Goal: Task Accomplishment & Management: Complete application form

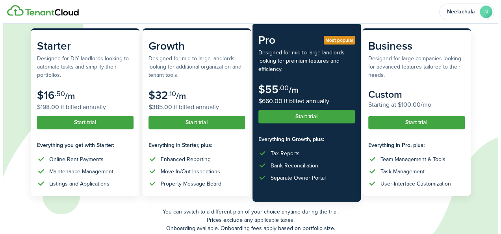
scroll to position [84, 0]
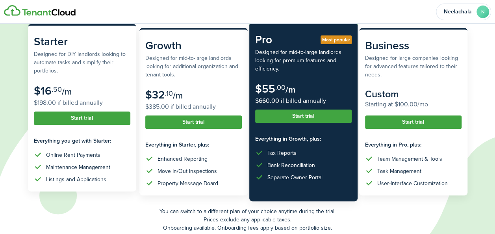
click at [111, 95] on subscription-pricing-price "$16 .50 /m $198.00 if billed annually" at bounding box center [82, 96] width 96 height 23
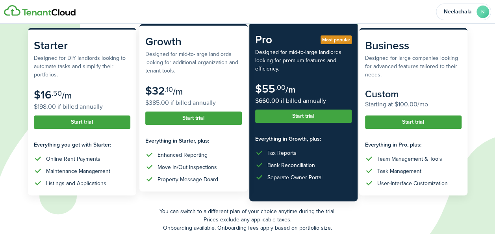
click at [196, 180] on div "Property Message Board" at bounding box center [188, 179] width 61 height 8
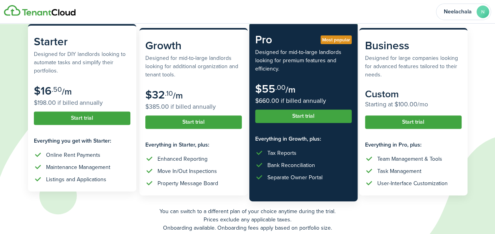
click at [86, 117] on button "Start trial" at bounding box center [82, 117] width 96 height 13
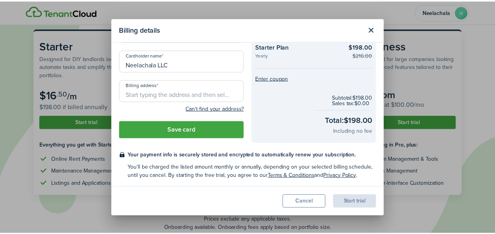
scroll to position [0, 0]
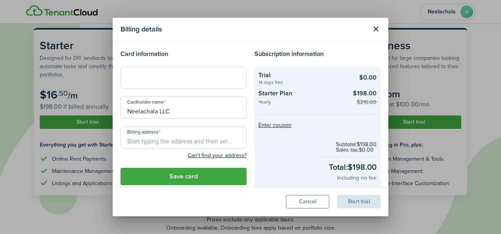
click at [376, 27] on button "Close modal" at bounding box center [375, 28] width 13 height 13
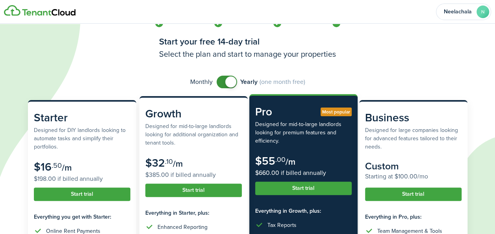
scroll to position [11, 0]
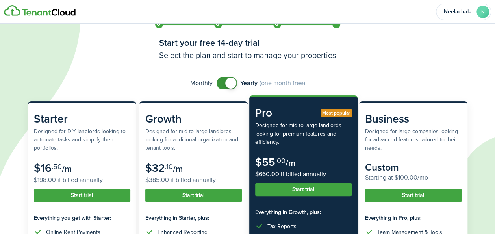
checkbox input "false"
click at [223, 81] on span at bounding box center [227, 83] width 8 height 13
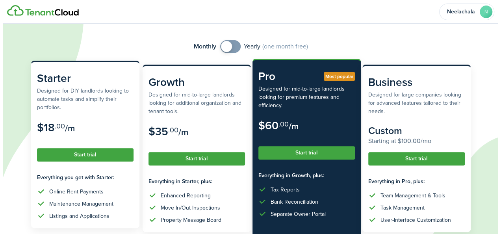
scroll to position [48, 0]
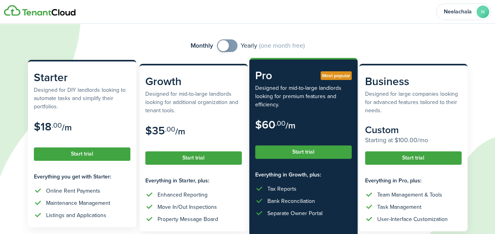
click at [77, 155] on button "Start trial" at bounding box center [82, 153] width 96 height 13
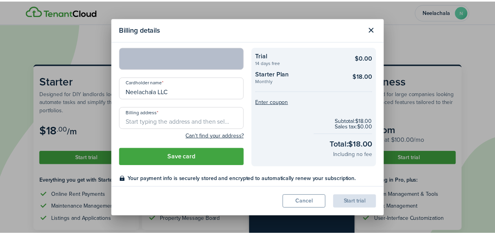
scroll to position [0, 0]
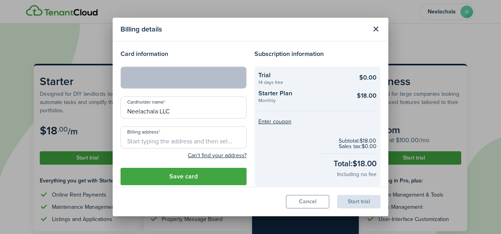
click at [376, 30] on button "Close modal" at bounding box center [375, 28] width 13 height 13
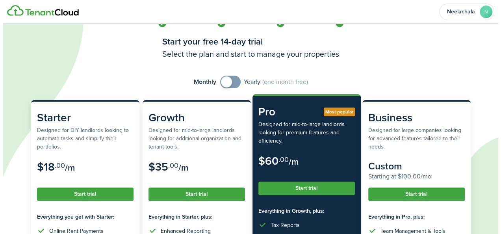
scroll to position [13, 0]
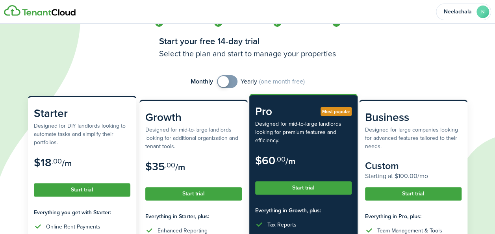
click at [89, 191] on button "Start trial" at bounding box center [82, 189] width 96 height 13
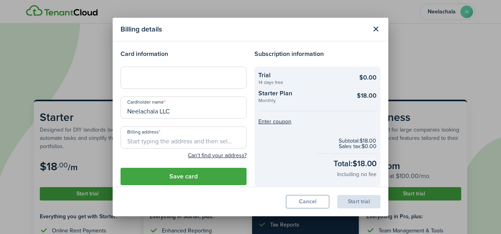
click at [181, 110] on input "Neelachala LLC" at bounding box center [184, 107] width 126 height 22
click at [159, 138] on input "Billing address" at bounding box center [184, 137] width 126 height 22
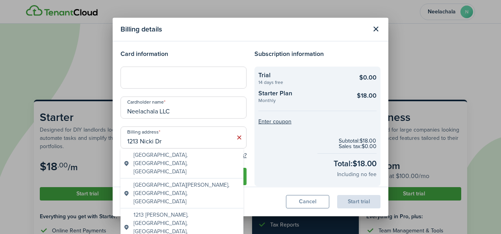
click at [188, 153] on span "[GEOGRAPHIC_DATA], [GEOGRAPHIC_DATA], [GEOGRAPHIC_DATA]" at bounding box center [186, 163] width 107 height 25
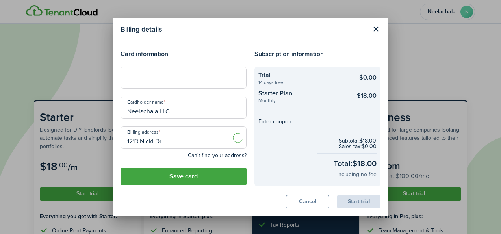
type input "[STREET_ADDRESS][PERSON_NAME]"
click at [180, 177] on button "Save card" at bounding box center [184, 176] width 126 height 17
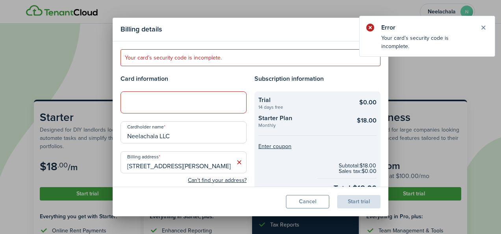
click at [157, 96] on div at bounding box center [184, 102] width 126 height 22
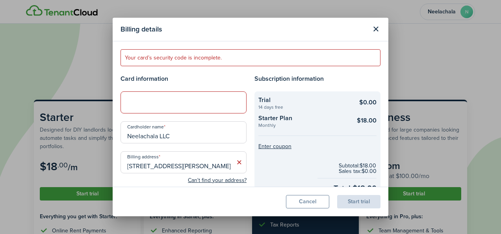
click at [237, 71] on modal-body "Your card’s security code is incomplete. Card information Cardholder name Neela…" at bounding box center [251, 114] width 276 height 146
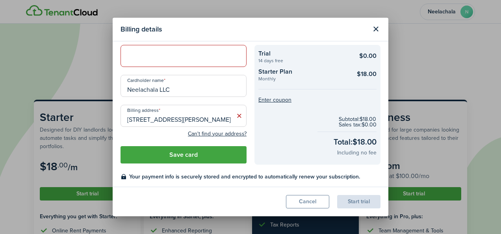
scroll to position [0, 0]
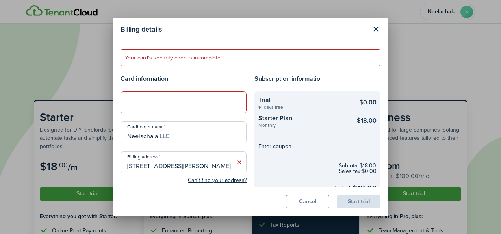
click at [203, 96] on div at bounding box center [184, 102] width 126 height 22
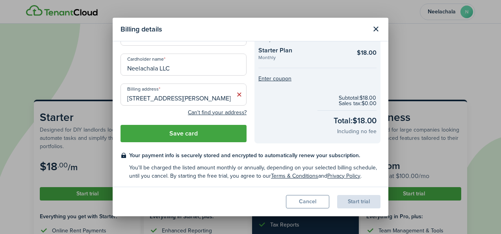
click at [171, 135] on button "Save card" at bounding box center [184, 133] width 126 height 17
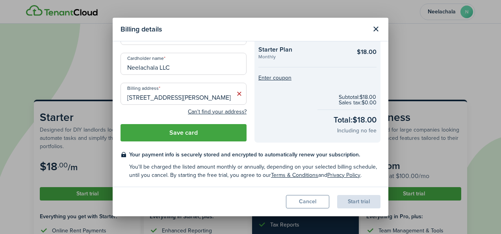
scroll to position [43, 0]
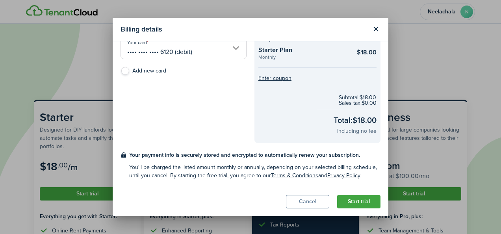
click at [364, 200] on button "Start trial" at bounding box center [358, 201] width 43 height 13
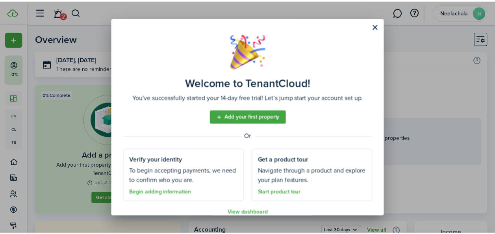
scroll to position [11, 0]
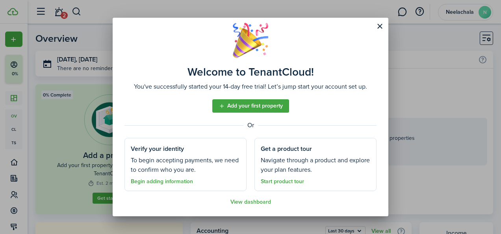
click at [239, 104] on link "Add your first property" at bounding box center [250, 105] width 77 height 13
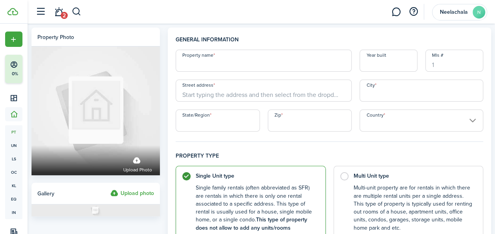
click at [228, 62] on input "Property name" at bounding box center [264, 61] width 176 height 22
type input "[STREET_ADDRESS][PERSON_NAME]"
click at [435, 65] on input "Mls #" at bounding box center [454, 61] width 58 height 22
click at [223, 95] on input "Street address" at bounding box center [264, 91] width 176 height 22
click at [368, 67] on input "Year built" at bounding box center [389, 61] width 58 height 22
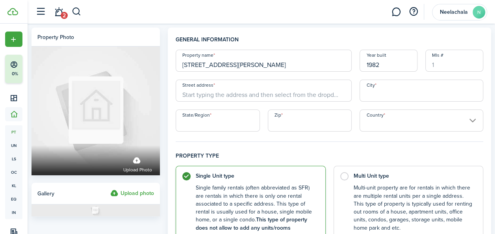
type input "1982"
click at [437, 67] on input "Mls #" at bounding box center [454, 61] width 58 height 22
click at [262, 93] on input "Street address" at bounding box center [264, 91] width 176 height 22
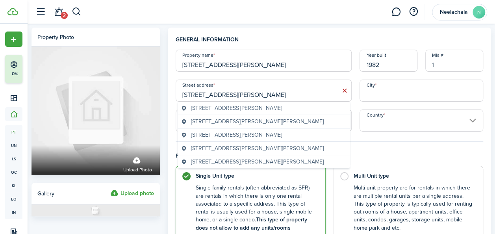
type input "[STREET_ADDRESS][PERSON_NAME]"
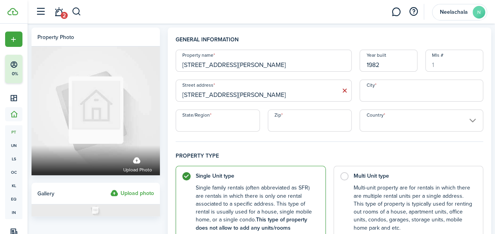
click at [268, 99] on input "[STREET_ADDRESS][PERSON_NAME]" at bounding box center [264, 91] width 176 height 22
click at [224, 121] on input "State/Region" at bounding box center [218, 120] width 84 height 22
type input "IL"
click at [440, 69] on input "Mls #" at bounding box center [454, 61] width 58 height 22
type input "12422973"
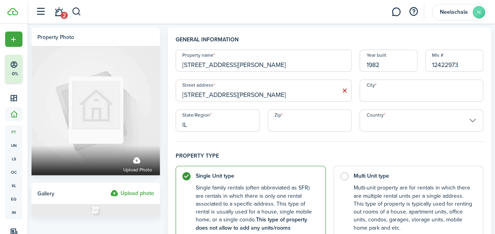
click at [373, 95] on input "City" at bounding box center [422, 91] width 124 height 22
type input "Bloomington"
click at [378, 119] on input "Country" at bounding box center [422, 120] width 124 height 22
type input "61704"
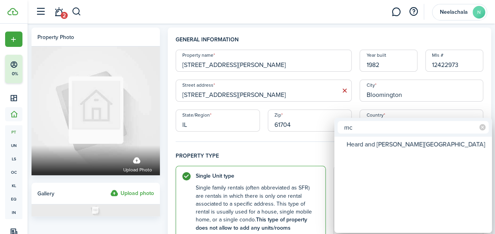
type input "m"
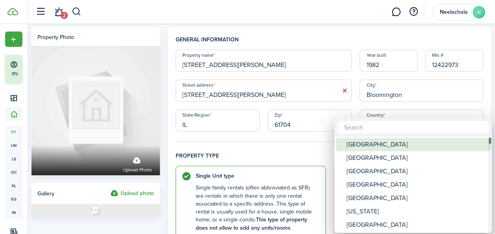
click at [366, 145] on div "[GEOGRAPHIC_DATA]" at bounding box center [416, 144] width 139 height 13
type input "[GEOGRAPHIC_DATA]"
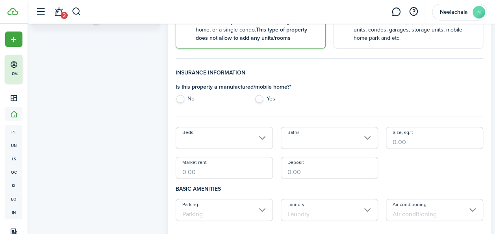
scroll to position [193, 0]
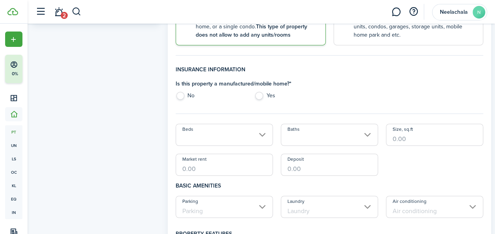
click at [260, 97] on label "Yes" at bounding box center [289, 98] width 71 height 12
radio input "true"
click at [180, 93] on label "No" at bounding box center [211, 98] width 71 height 12
radio input "true"
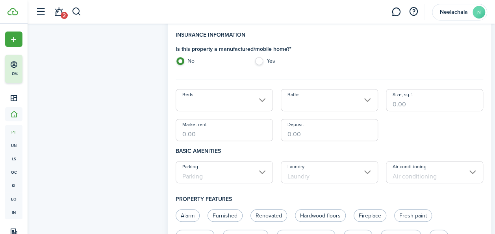
scroll to position [228, 0]
click at [238, 101] on input "Beds" at bounding box center [224, 100] width 97 height 22
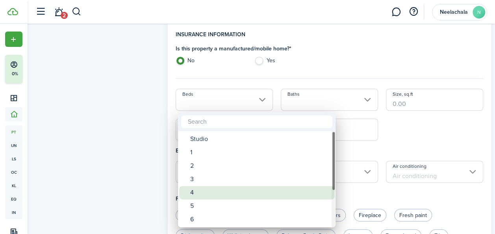
click at [202, 195] on div "4" at bounding box center [259, 192] width 139 height 13
type input "4"
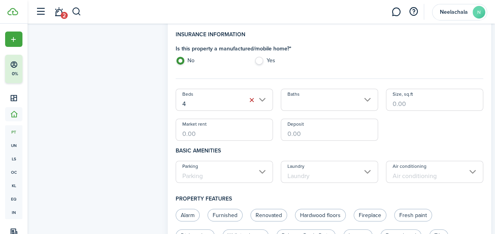
click at [318, 104] on input "Baths" at bounding box center [329, 100] width 97 height 22
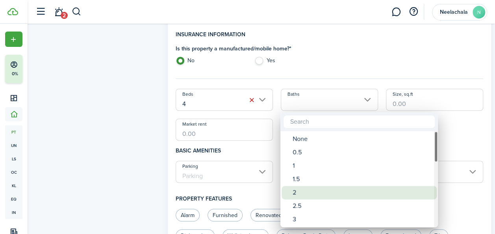
click at [301, 190] on div "2" at bounding box center [362, 192] width 139 height 13
type input "2"
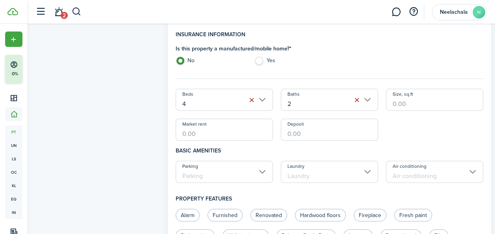
click at [413, 101] on input "Size, sq.ft" at bounding box center [434, 100] width 97 height 22
type input "2,411"
click at [202, 132] on input "Market rent" at bounding box center [224, 130] width 97 height 22
type input "$2,300.00"
click at [328, 129] on input "Deposit" at bounding box center [329, 130] width 97 height 22
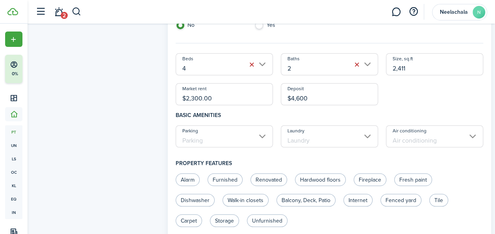
scroll to position [264, 0]
click at [218, 136] on input "Parking" at bounding box center [224, 136] width 97 height 22
type input "$2,300.00"
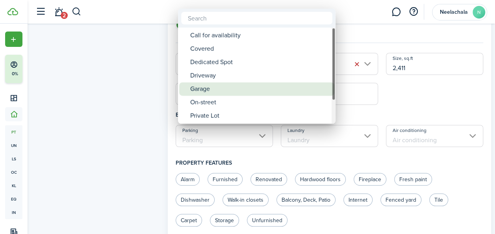
click at [217, 86] on div "Garage" at bounding box center [259, 88] width 139 height 13
type input "Garage"
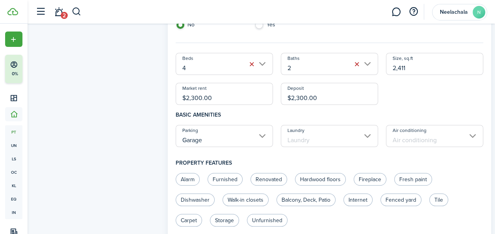
click at [313, 133] on input "Laundry" at bounding box center [329, 136] width 97 height 22
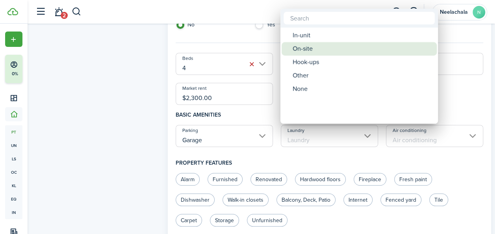
click at [313, 53] on div "On-site" at bounding box center [362, 48] width 139 height 13
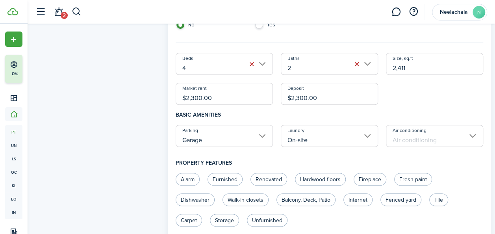
click at [419, 141] on input "Air conditioning" at bounding box center [434, 136] width 97 height 22
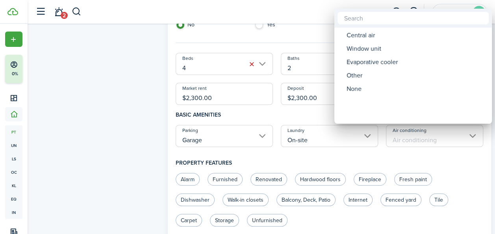
click at [328, 133] on div at bounding box center [247, 117] width 621 height 360
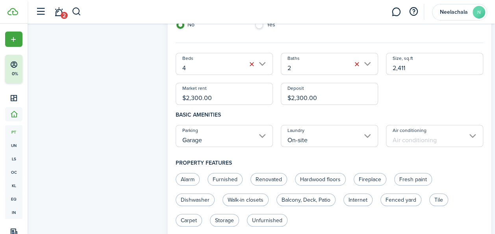
click at [327, 133] on input "On-site" at bounding box center [329, 136] width 97 height 22
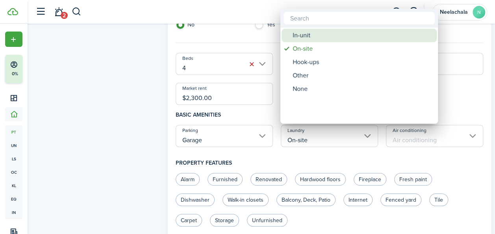
click at [314, 37] on div "In-unit" at bounding box center [362, 35] width 139 height 13
type input "In-unit"
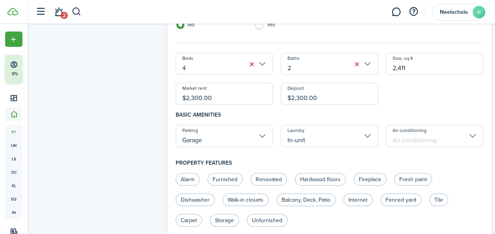
click at [421, 141] on input "Air conditioning" at bounding box center [434, 136] width 97 height 22
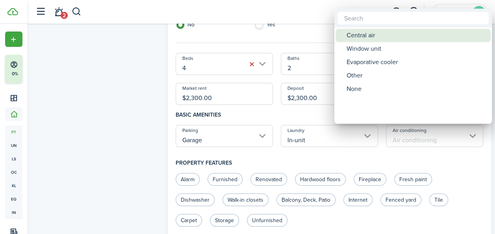
click at [373, 38] on div "Central air" at bounding box center [416, 35] width 139 height 13
type input "Central air"
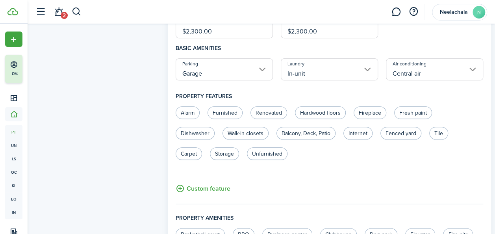
scroll to position [331, 0]
drag, startPoint x: 322, startPoint y: 114, endPoint x: 301, endPoint y: 98, distance: 26.1
click at [301, 98] on h4 "Property features" at bounding box center [330, 95] width 308 height 20
click at [317, 113] on label "Hardwood floors" at bounding box center [320, 112] width 51 height 13
radio input "true"
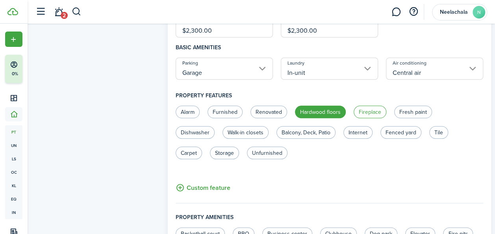
click at [373, 112] on label "Fireplace" at bounding box center [370, 112] width 33 height 13
radio input "true"
click at [413, 112] on label "Fresh paint" at bounding box center [413, 112] width 38 height 13
radio input "true"
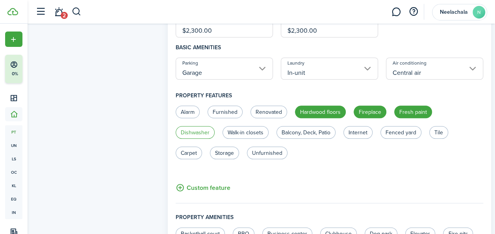
click at [203, 131] on label "Dishwasher" at bounding box center [195, 132] width 39 height 13
radio input "true"
click at [408, 135] on label "Fenced yard" at bounding box center [400, 132] width 41 height 13
radio input "true"
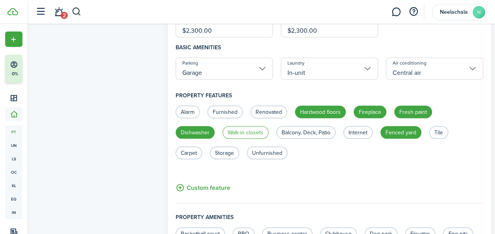
click at [252, 133] on label "Walk-in closets" at bounding box center [245, 132] width 46 height 13
radio input "true"
click at [311, 136] on label "Balcony, Deck, Patio" at bounding box center [305, 132] width 59 height 13
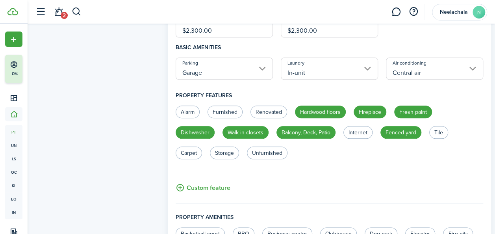
radio input "true"
click at [193, 153] on label "Carpet" at bounding box center [189, 152] width 26 height 13
radio input "true"
click at [228, 157] on label "Storage" at bounding box center [224, 152] width 29 height 13
radio input "true"
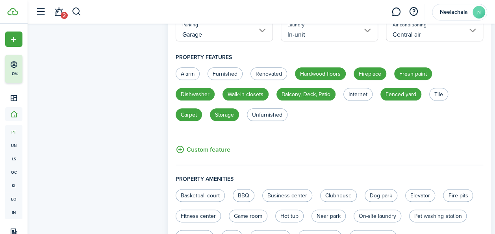
scroll to position [370, 0]
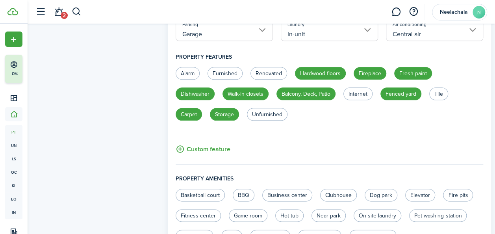
click at [178, 150] on button "Custom feature" at bounding box center [203, 149] width 55 height 10
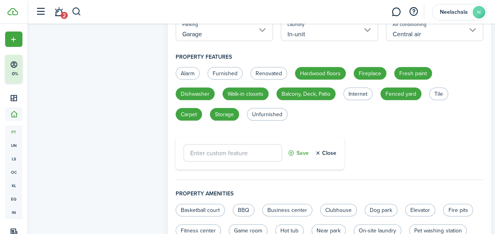
click at [193, 147] on input "text" at bounding box center [233, 152] width 98 height 17
click at [324, 152] on button "Close" at bounding box center [326, 152] width 22 height 17
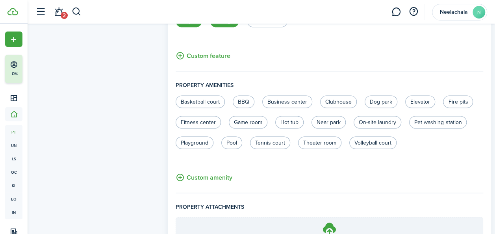
scroll to position [463, 0]
click at [346, 123] on label "Near park" at bounding box center [328, 121] width 34 height 13
radio input "true"
click at [213, 142] on label "Playground" at bounding box center [195, 142] width 38 height 13
radio input "true"
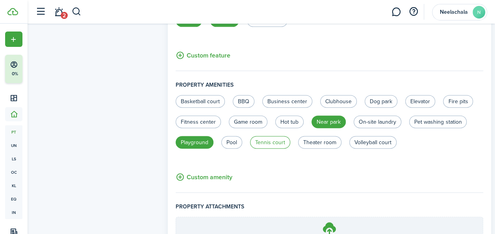
click at [290, 141] on label "Tennis court" at bounding box center [270, 142] width 40 height 13
radio input "true"
click at [397, 140] on label "Volleyball court" at bounding box center [372, 142] width 47 height 13
radio input "true"
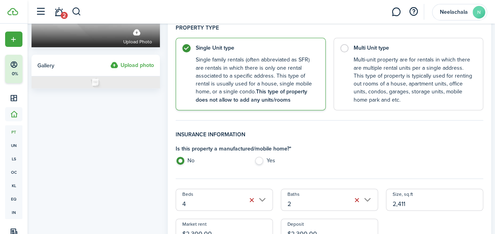
scroll to position [0, 0]
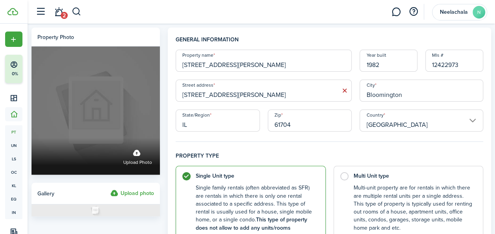
click at [141, 155] on label "Upload photo" at bounding box center [137, 156] width 29 height 21
click at [32, 138] on input "Upload photo" at bounding box center [32, 138] width 0 height 0
click at [142, 150] on label "Upload photo" at bounding box center [137, 156] width 29 height 21
click at [32, 138] on input "Upload photo" at bounding box center [32, 138] width 0 height 0
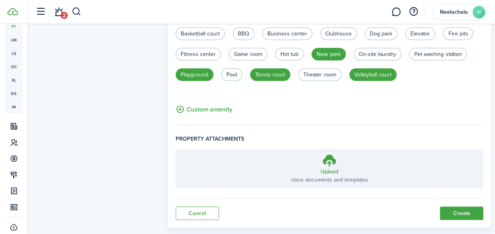
scroll to position [546, 0]
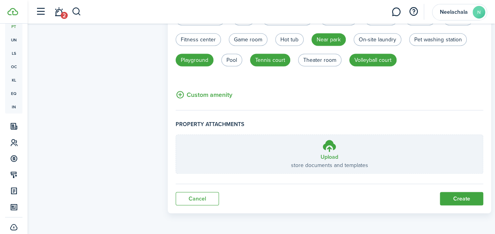
click at [452, 198] on button "Create" at bounding box center [461, 198] width 43 height 13
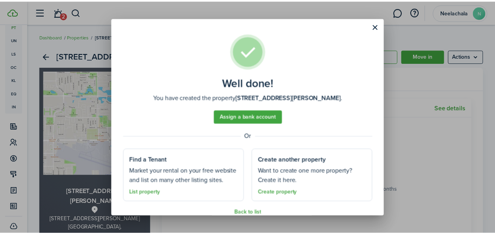
scroll to position [20, 0]
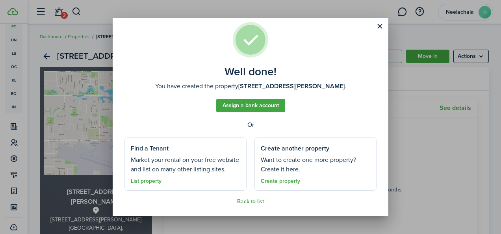
click at [153, 179] on link "List property" at bounding box center [146, 181] width 31 height 6
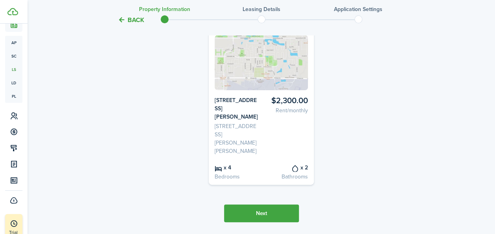
scroll to position [101, 0]
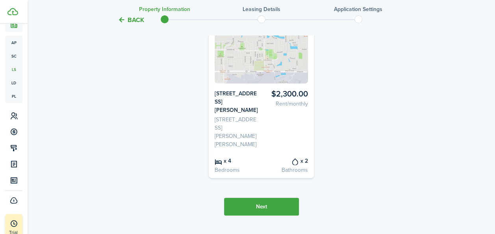
click at [258, 198] on button "Next" at bounding box center [261, 207] width 75 height 18
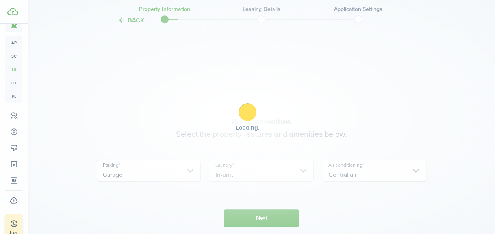
scroll to position [284, 0]
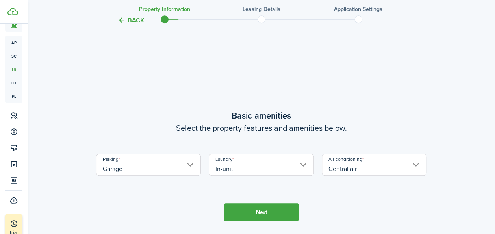
click at [262, 203] on button "Next" at bounding box center [261, 212] width 75 height 18
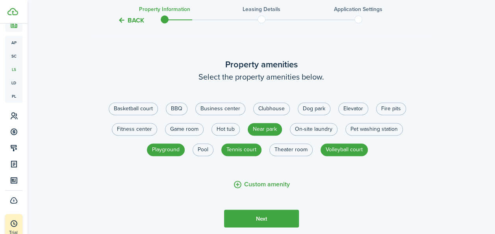
scroll to position [541, 0]
click at [260, 209] on button "Next" at bounding box center [261, 218] width 75 height 18
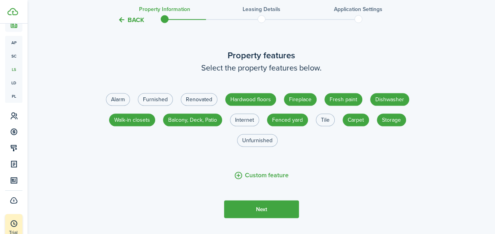
scroll to position [784, 0]
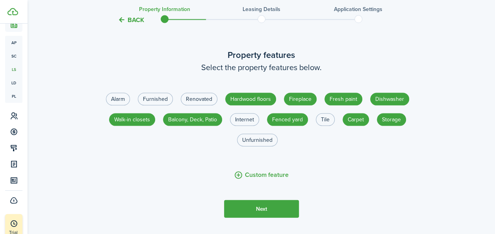
click at [269, 200] on button "Next" at bounding box center [261, 209] width 75 height 18
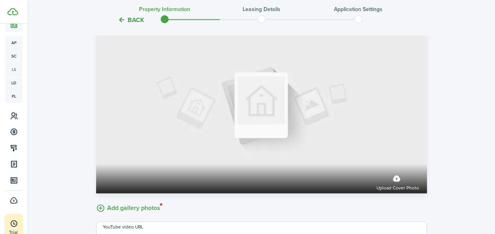
scroll to position [1172, 0]
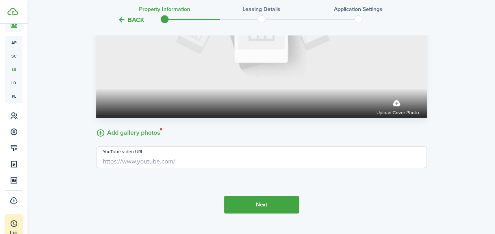
click at [257, 196] on button "Next" at bounding box center [261, 205] width 75 height 18
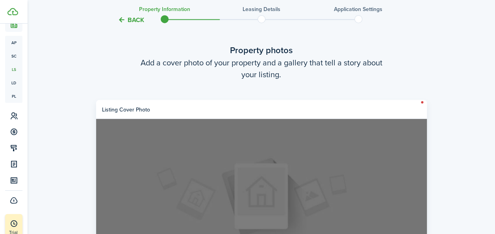
scroll to position [1005, 0]
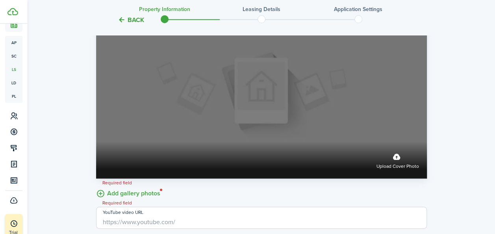
scroll to position [1124, 0]
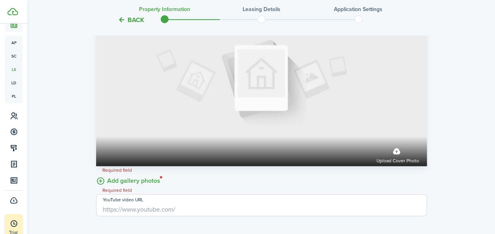
click at [121, 174] on label "Add gallery photos" at bounding box center [128, 180] width 64 height 12
click at [96, 174] on input "Add gallery photos" at bounding box center [96, 174] width 0 height 0
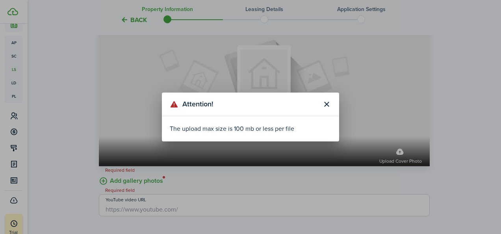
click at [325, 104] on button "Close modal" at bounding box center [326, 104] width 13 height 13
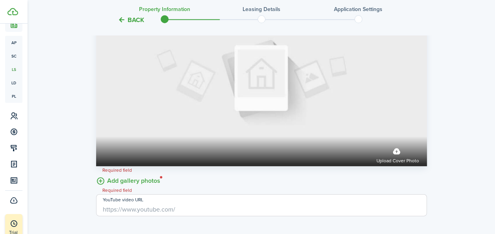
click at [119, 186] on div "Required field" at bounding box center [117, 190] width 42 height 8
click at [107, 174] on label "Add gallery photos" at bounding box center [128, 180] width 64 height 12
click at [96, 174] on input "Add gallery photos" at bounding box center [96, 174] width 0 height 0
